Goal: Find specific page/section: Find specific page/section

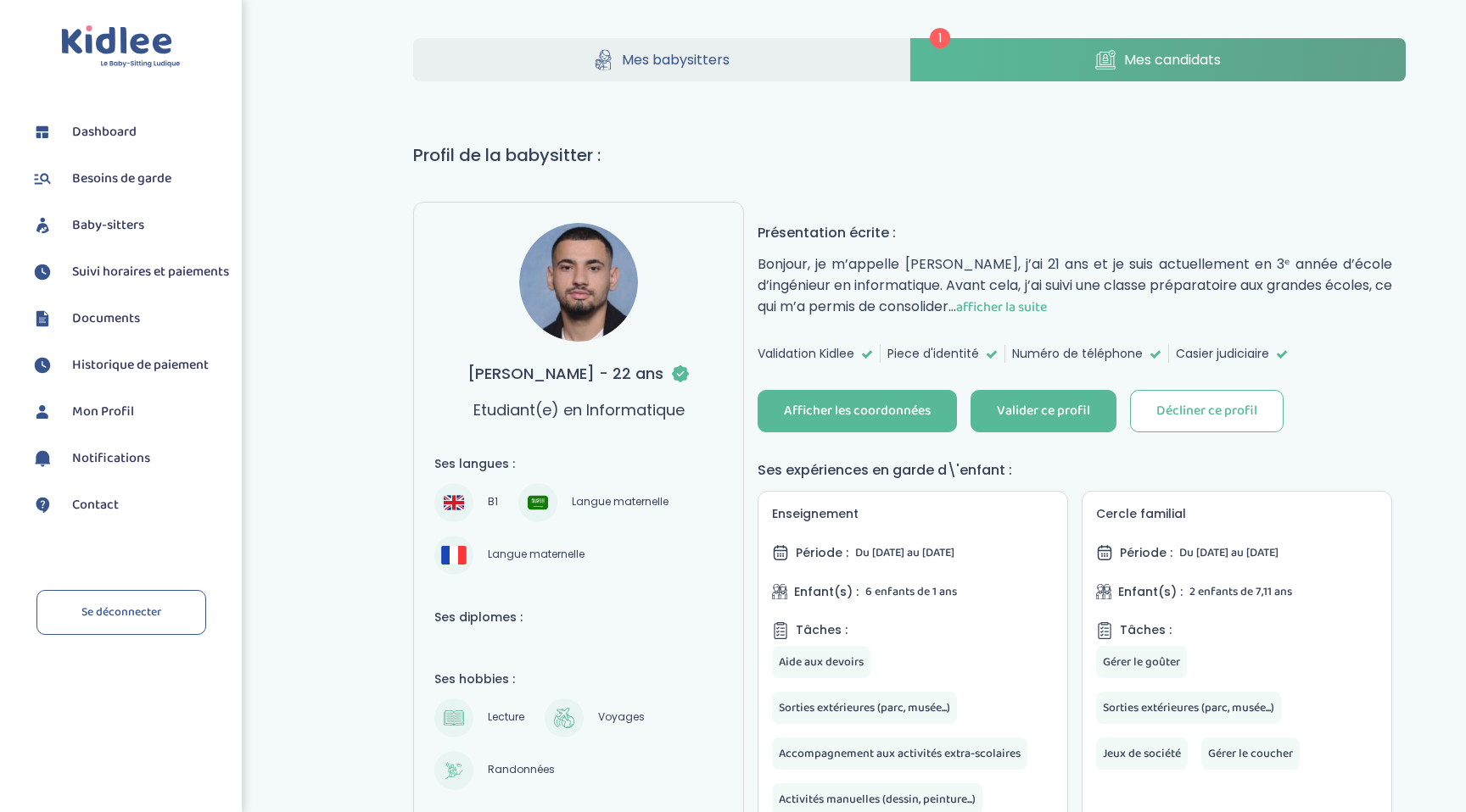
click at [1035, 307] on span "afficher la suite" at bounding box center [1001, 308] width 91 height 21
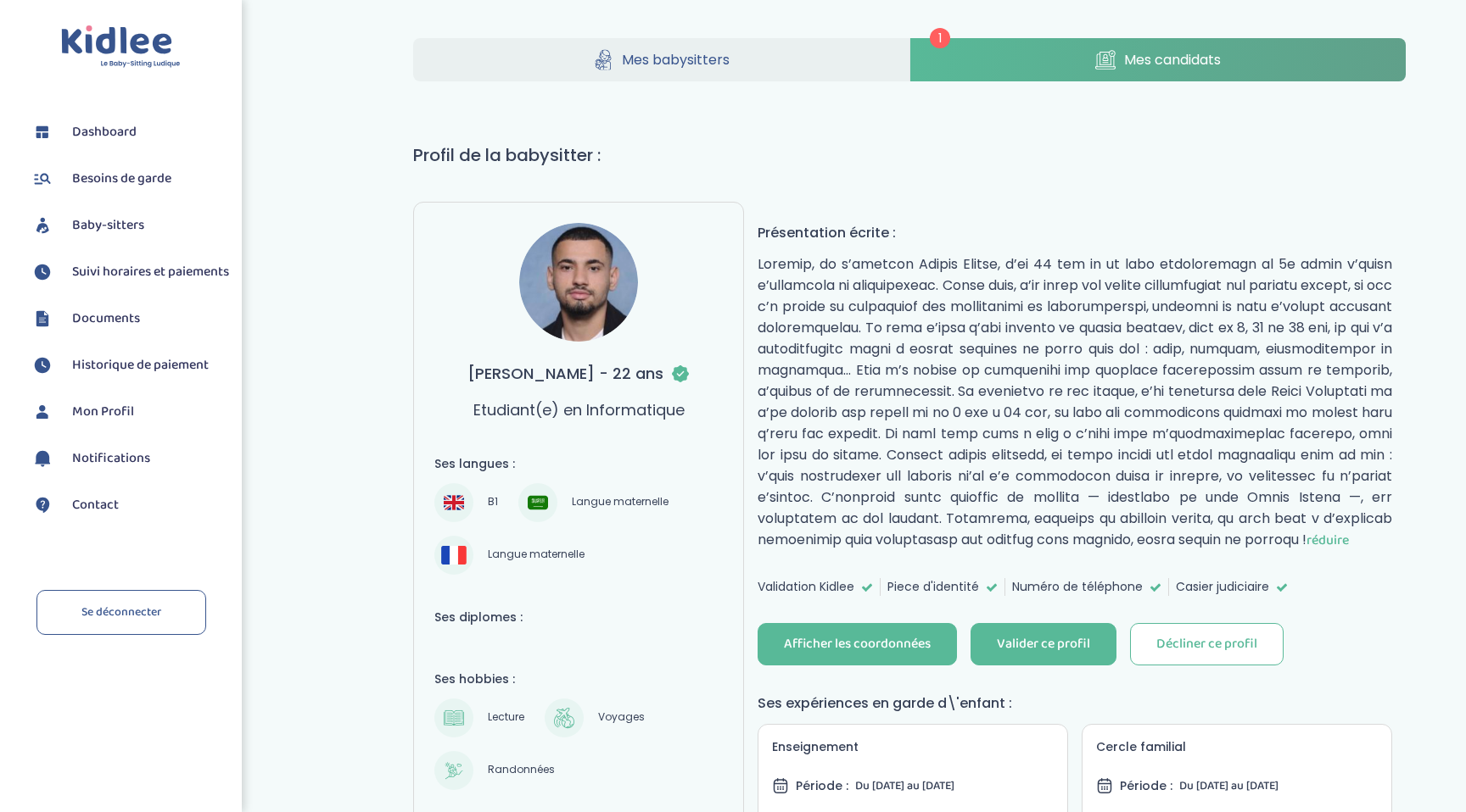
click at [773, 50] on link "Mes babysitters" at bounding box center [661, 59] width 497 height 43
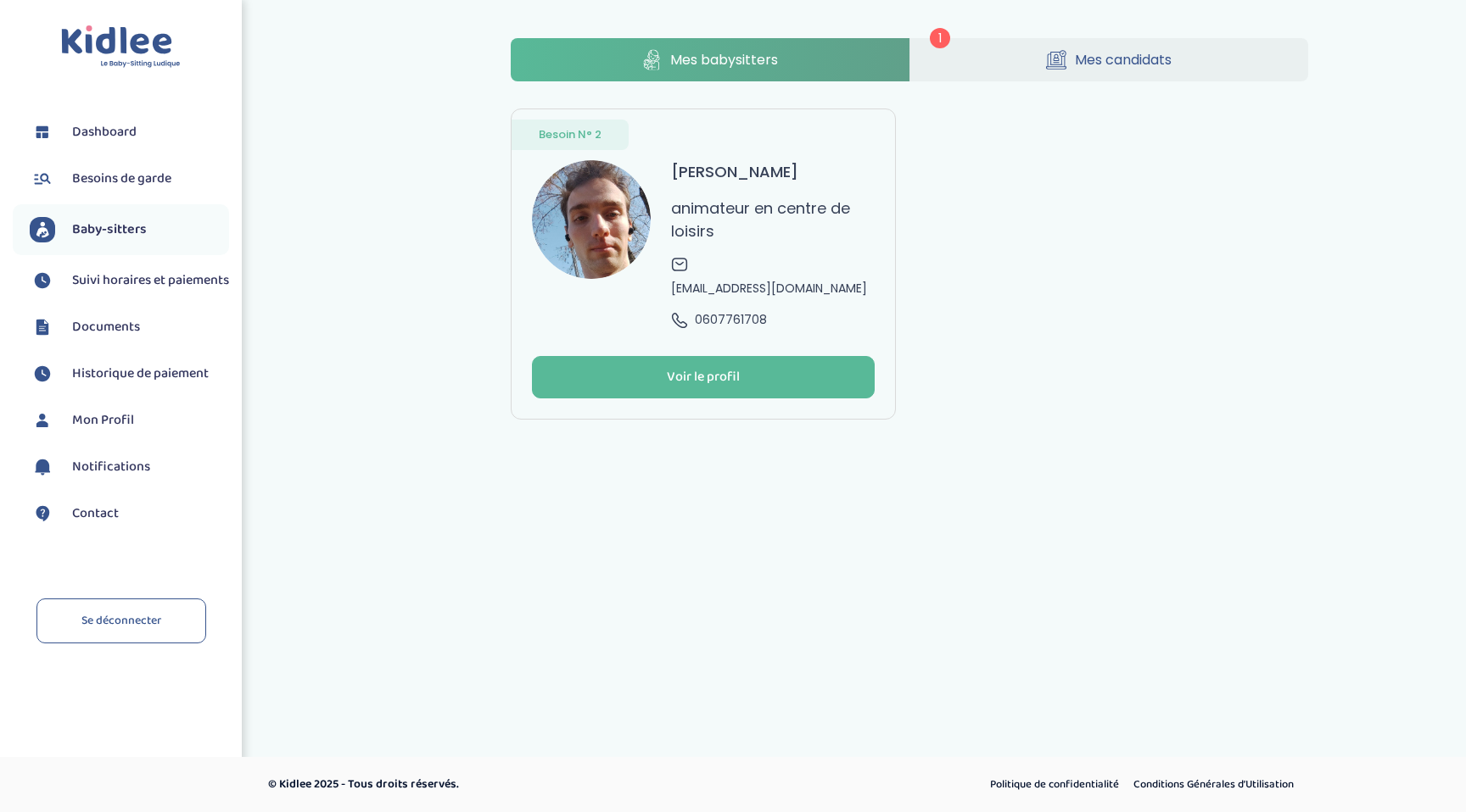
click at [1059, 56] on icon at bounding box center [1056, 60] width 20 height 19
